Goal: Information Seeking & Learning: Learn about a topic

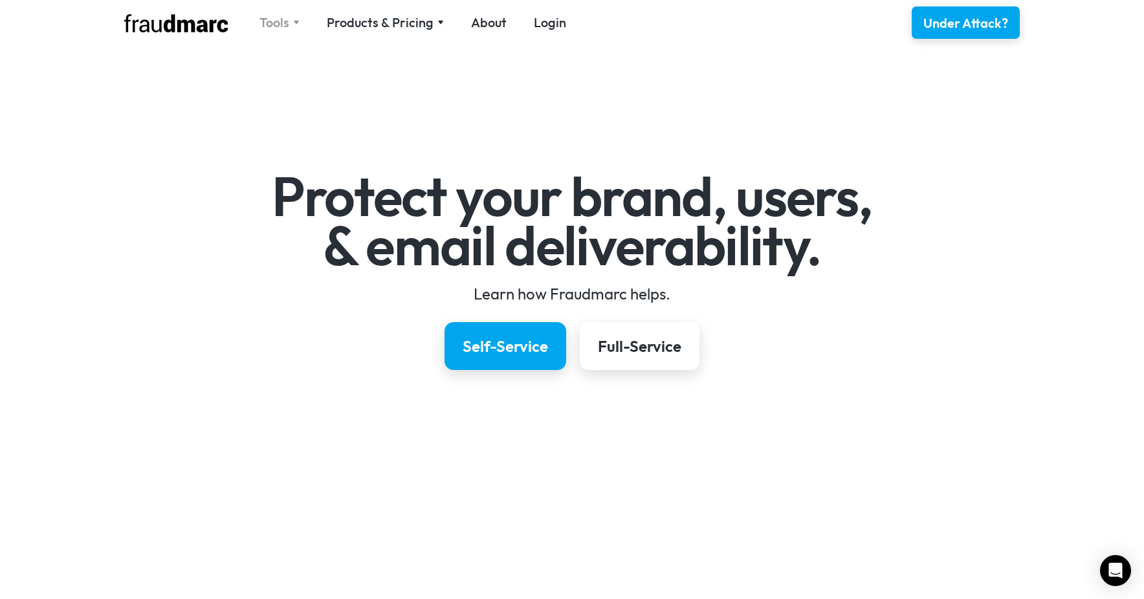
click at [289, 25] on div "Tools" at bounding box center [275, 23] width 30 height 18
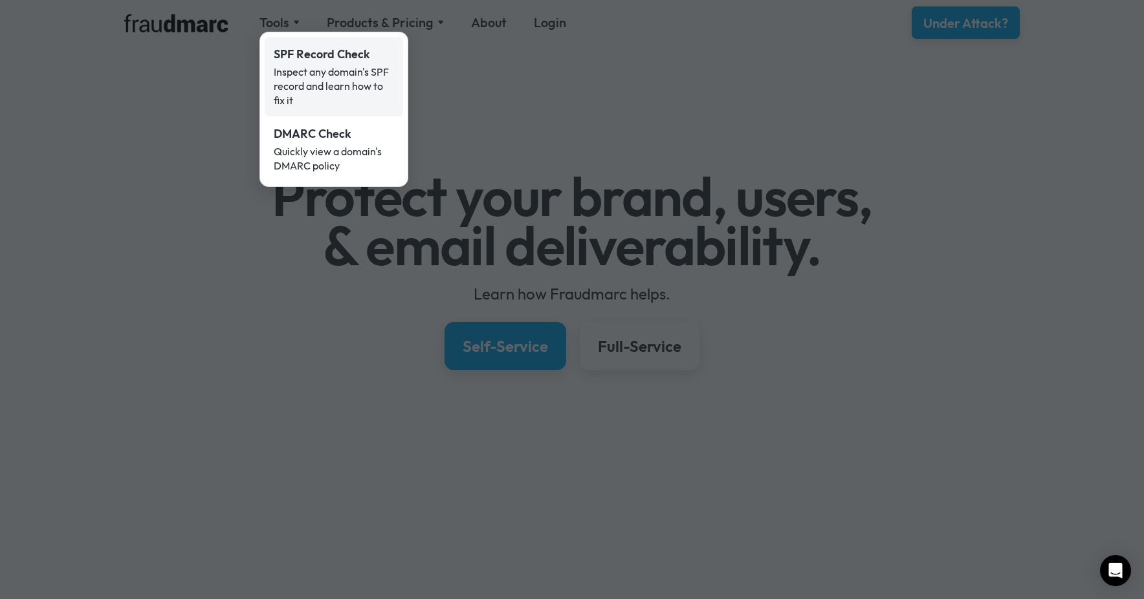
click at [310, 56] on div "SPF Record Check" at bounding box center [334, 54] width 120 height 17
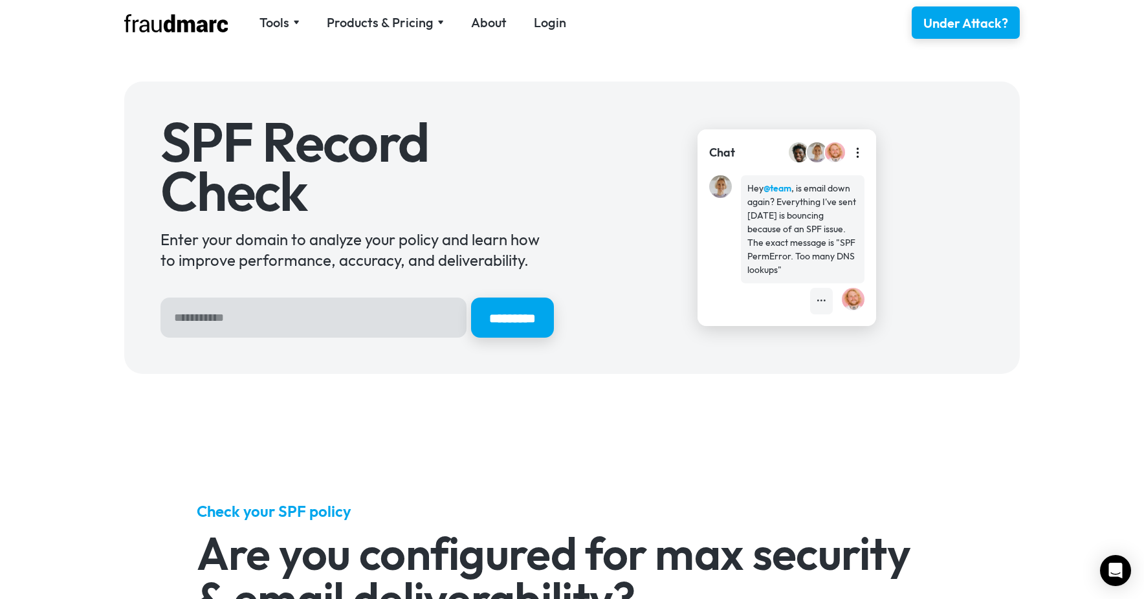
drag, startPoint x: 89, startPoint y: 364, endPoint x: 60, endPoint y: 373, distance: 30.5
click at [74, 368] on div "SPF Record Check Enter your domain to analyze your policy and learn how to impr…" at bounding box center [572, 227] width 1144 height 329
click at [274, 20] on div "Tools" at bounding box center [275, 23] width 30 height 18
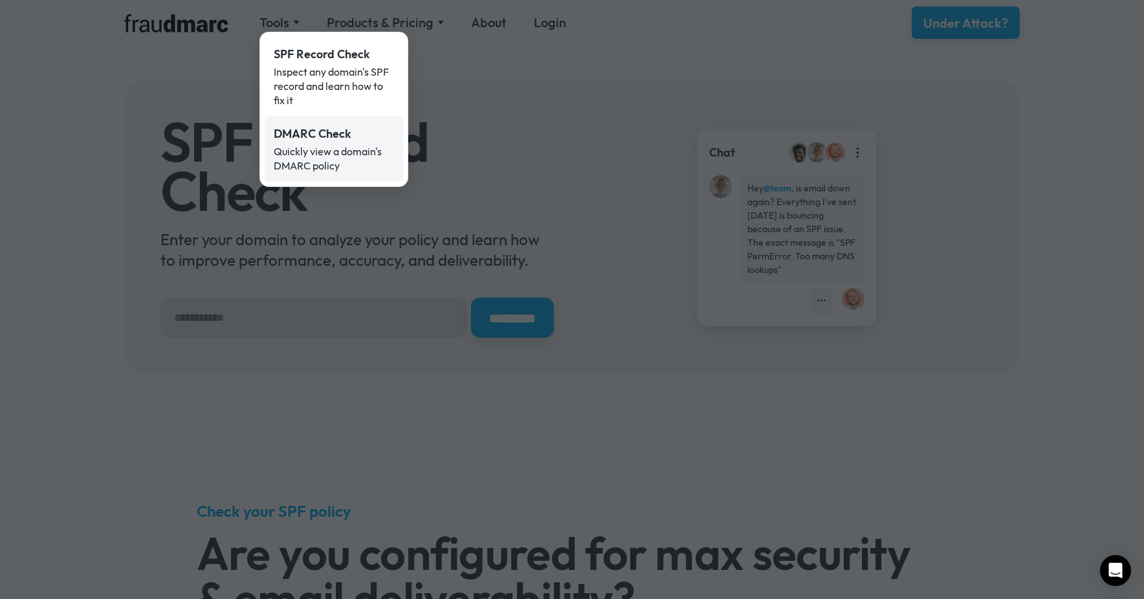
click at [296, 142] on link "DMARC Check Quickly view a domain's DMARC policy" at bounding box center [334, 149] width 139 height 65
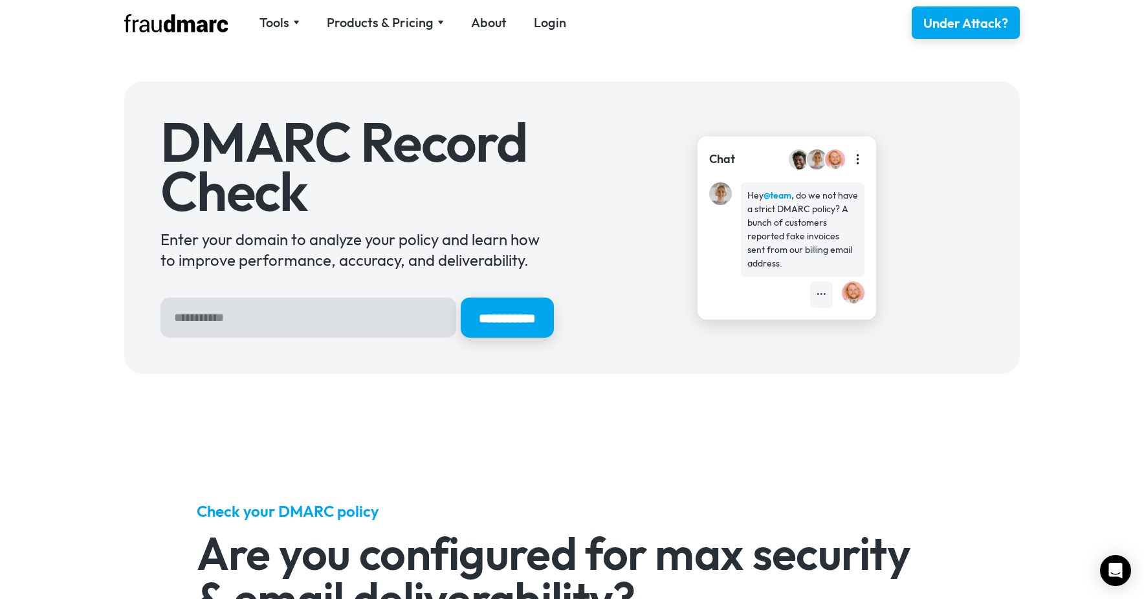
click at [36, 177] on div "**********" at bounding box center [572, 227] width 1144 height 329
click at [216, 419] on div "Check your DMARC policy Are you configured for max security & email deliverabil…" at bounding box center [572, 524] width 1144 height 265
